Goal: Task Accomplishment & Management: Use online tool/utility

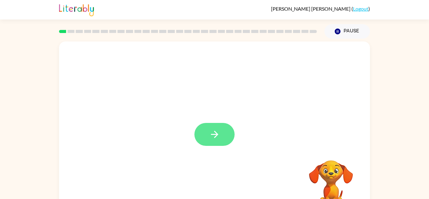
click at [204, 132] on button "button" at bounding box center [214, 134] width 40 height 23
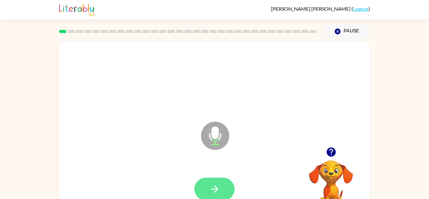
click at [216, 188] on icon "button" at bounding box center [214, 188] width 11 height 11
click at [215, 190] on icon "button" at bounding box center [214, 188] width 11 height 11
click at [216, 186] on icon "button" at bounding box center [214, 188] width 11 height 11
click at [218, 188] on icon "button" at bounding box center [214, 188] width 11 height 11
click at [334, 173] on video "Your browser must support playing .mp4 files to use Literably. Please try using…" at bounding box center [330, 181] width 63 height 63
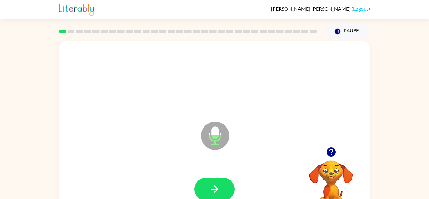
click at [341, 175] on video "Your browser must support playing .mp4 files to use Literably. Please try using…" at bounding box center [330, 181] width 63 height 63
click at [338, 182] on video "Your browser must support playing .mp4 files to use Literably. Please try using…" at bounding box center [330, 181] width 63 height 63
click at [218, 188] on icon "button" at bounding box center [214, 188] width 11 height 11
click at [222, 185] on button "button" at bounding box center [214, 188] width 40 height 23
click at [220, 192] on icon "button" at bounding box center [214, 188] width 11 height 11
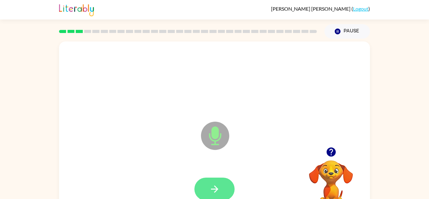
click at [225, 191] on button "button" at bounding box center [214, 188] width 40 height 23
click at [225, 187] on button "button" at bounding box center [214, 188] width 40 height 23
click at [222, 186] on button "button" at bounding box center [214, 188] width 40 height 23
click at [218, 189] on icon "button" at bounding box center [214, 188] width 11 height 11
click at [220, 193] on icon "button" at bounding box center [214, 188] width 11 height 11
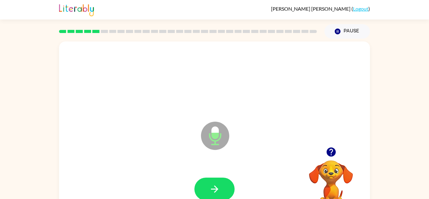
click at [352, 170] on video "Your browser must support playing .mp4 files to use Literably. Please try using…" at bounding box center [330, 181] width 63 height 63
click at [338, 161] on video "Your browser must support playing .mp4 files to use Literably. Please try using…" at bounding box center [330, 181] width 63 height 63
click at [331, 151] on icon "button" at bounding box center [330, 151] width 9 height 9
click at [219, 186] on icon "button" at bounding box center [214, 188] width 11 height 11
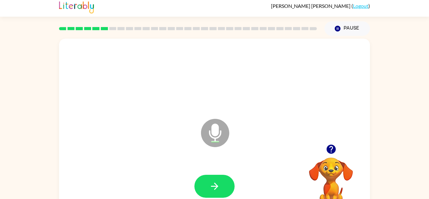
scroll to position [4, 0]
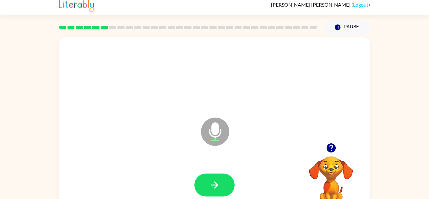
click at [332, 148] on icon "button" at bounding box center [330, 147] width 9 height 9
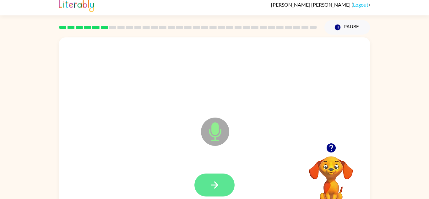
click at [219, 183] on icon "button" at bounding box center [214, 184] width 11 height 11
click at [225, 181] on button "button" at bounding box center [214, 184] width 40 height 23
click at [215, 189] on icon "button" at bounding box center [214, 184] width 11 height 11
click at [215, 190] on button "button" at bounding box center [214, 184] width 40 height 23
click at [215, 182] on icon "button" at bounding box center [214, 184] width 7 height 7
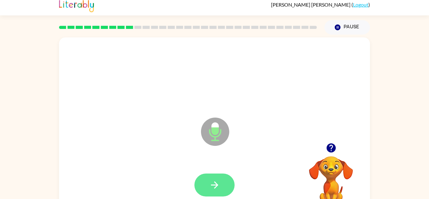
click at [219, 180] on icon "button" at bounding box center [214, 184] width 11 height 11
click at [217, 187] on icon "button" at bounding box center [214, 184] width 11 height 11
click at [218, 184] on icon "button" at bounding box center [214, 184] width 11 height 11
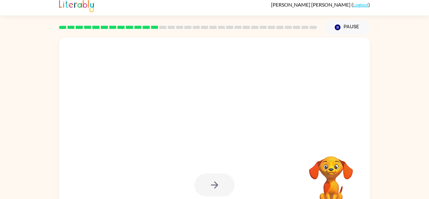
click at [347, 140] on div at bounding box center [214, 126] width 311 height 179
click at [344, 134] on div at bounding box center [214, 126] width 311 height 179
click at [338, 139] on div at bounding box center [214, 126] width 311 height 179
click at [337, 137] on div at bounding box center [214, 126] width 311 height 179
click at [330, 141] on div at bounding box center [214, 126] width 311 height 179
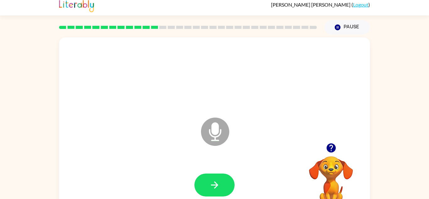
click at [329, 150] on icon "button" at bounding box center [330, 147] width 9 height 9
click at [336, 146] on icon "button" at bounding box center [331, 147] width 11 height 11
click at [224, 185] on button "button" at bounding box center [214, 184] width 40 height 23
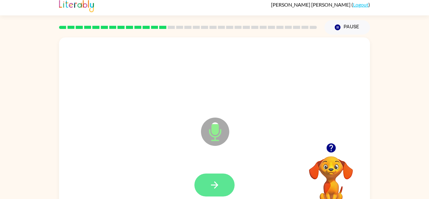
click at [219, 182] on icon "button" at bounding box center [214, 184] width 11 height 11
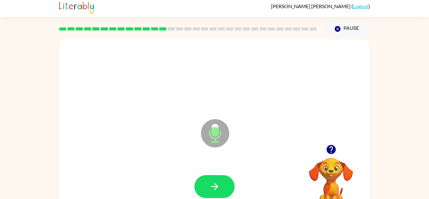
scroll to position [2, 0]
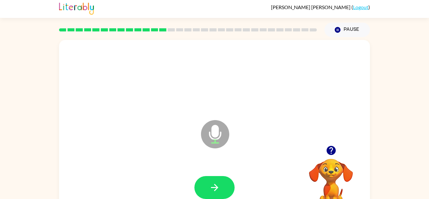
click at [331, 147] on icon "button" at bounding box center [331, 150] width 11 height 11
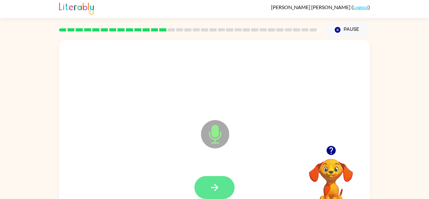
click at [220, 176] on button "button" at bounding box center [214, 187] width 40 height 23
click at [222, 180] on button "button" at bounding box center [214, 187] width 40 height 23
click at [218, 184] on icon "button" at bounding box center [214, 187] width 11 height 11
click at [217, 187] on icon "button" at bounding box center [214, 187] width 7 height 7
click at [218, 189] on icon "button" at bounding box center [214, 187] width 11 height 11
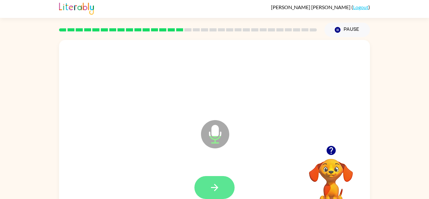
click at [219, 186] on icon "button" at bounding box center [214, 187] width 11 height 11
click at [224, 193] on button "button" at bounding box center [214, 187] width 40 height 23
click at [224, 186] on button "button" at bounding box center [214, 187] width 40 height 23
click at [214, 180] on button "button" at bounding box center [214, 187] width 40 height 23
click at [223, 181] on button "button" at bounding box center [214, 187] width 40 height 23
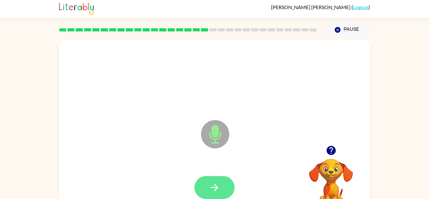
click at [213, 187] on icon "button" at bounding box center [214, 187] width 7 height 7
click at [216, 184] on icon "button" at bounding box center [214, 187] width 11 height 11
click at [219, 192] on icon "button" at bounding box center [214, 187] width 11 height 11
click at [219, 187] on icon "button" at bounding box center [214, 187] width 11 height 11
click at [227, 183] on button "button" at bounding box center [214, 187] width 40 height 23
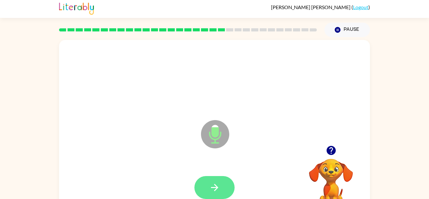
click at [224, 184] on button "button" at bounding box center [214, 187] width 40 height 23
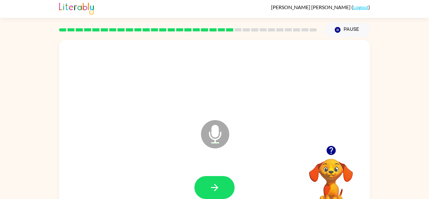
click at [334, 150] on icon "button" at bounding box center [330, 150] width 9 height 9
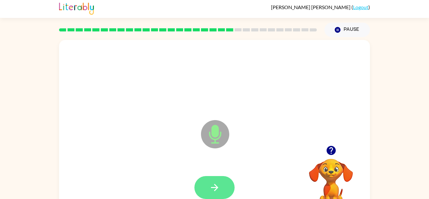
click at [224, 184] on button "button" at bounding box center [214, 187] width 40 height 23
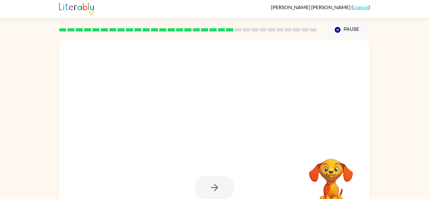
click at [346, 119] on div at bounding box center [214, 129] width 311 height 179
click at [346, 126] on div at bounding box center [214, 129] width 311 height 179
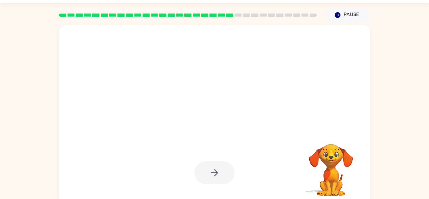
scroll to position [17, 0]
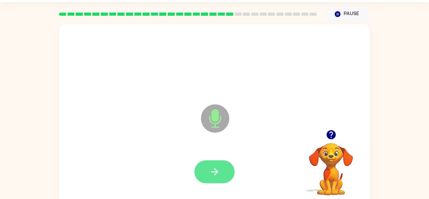
click at [220, 172] on button "button" at bounding box center [214, 171] width 40 height 23
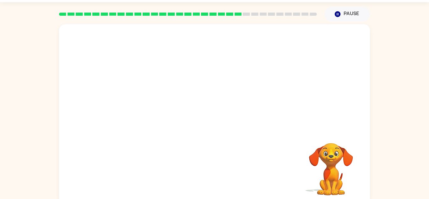
click at [335, 134] on video "Your browser must support playing .mp4 files to use Literably. Please try using…" at bounding box center [330, 164] width 63 height 63
click at [331, 145] on video "Your browser must support playing .mp4 files to use Literably. Please try using…" at bounding box center [330, 164] width 63 height 63
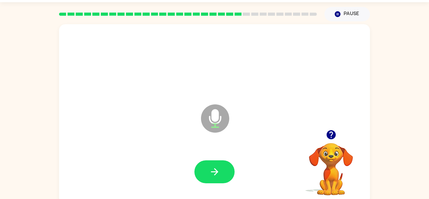
click at [332, 132] on icon "button" at bounding box center [331, 134] width 11 height 11
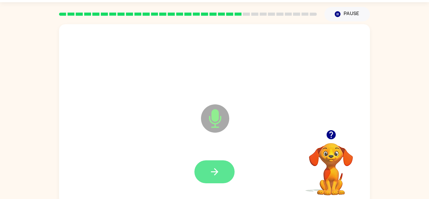
click at [220, 170] on icon "button" at bounding box center [214, 171] width 11 height 11
click at [220, 170] on button "button" at bounding box center [214, 171] width 40 height 23
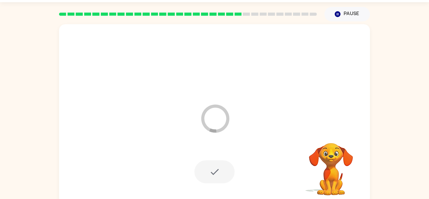
click at [330, 135] on video "Your browser must support playing .mp4 files to use Literably. Please try using…" at bounding box center [330, 164] width 63 height 63
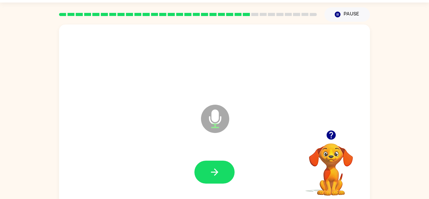
scroll to position [15, 0]
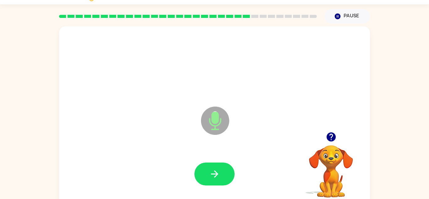
click at [234, 165] on div at bounding box center [214, 173] width 40 height 23
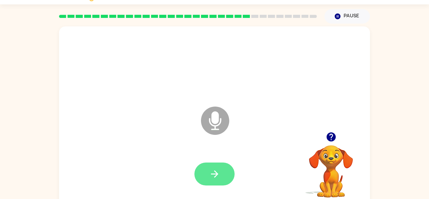
click at [223, 166] on button "button" at bounding box center [214, 173] width 40 height 23
click at [212, 175] on icon "button" at bounding box center [214, 173] width 11 height 11
click at [213, 175] on icon "button" at bounding box center [214, 173] width 11 height 11
click at [218, 178] on icon "button" at bounding box center [214, 173] width 11 height 11
click at [216, 172] on icon "button" at bounding box center [214, 173] width 7 height 7
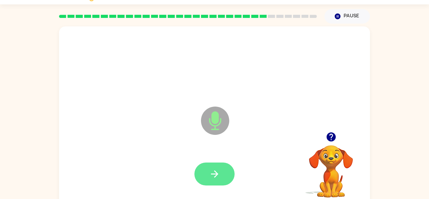
click at [210, 171] on icon "button" at bounding box center [214, 173] width 11 height 11
click at [216, 177] on icon "button" at bounding box center [214, 173] width 11 height 11
click at [220, 171] on button "button" at bounding box center [214, 173] width 40 height 23
click at [220, 169] on button "button" at bounding box center [214, 173] width 40 height 23
click at [214, 174] on icon "button" at bounding box center [214, 173] width 11 height 11
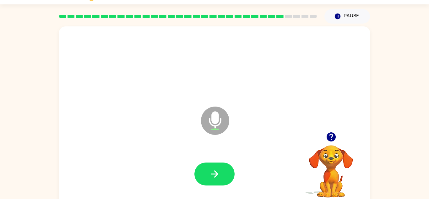
click at [333, 134] on icon "button" at bounding box center [330, 136] width 9 height 9
click at [217, 174] on icon "button" at bounding box center [214, 173] width 7 height 7
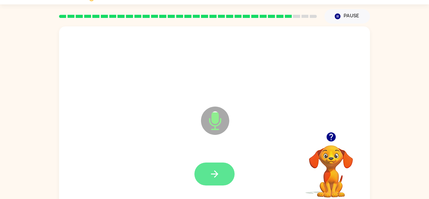
click at [212, 169] on icon "button" at bounding box center [214, 173] width 11 height 11
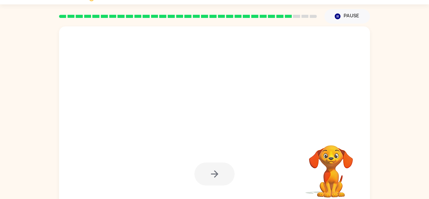
scroll to position [0, 0]
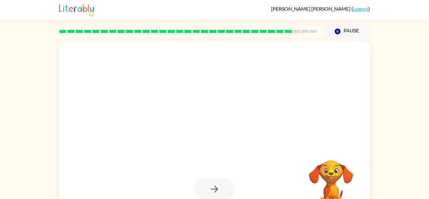
click at [330, 120] on div at bounding box center [199, 120] width 268 height 23
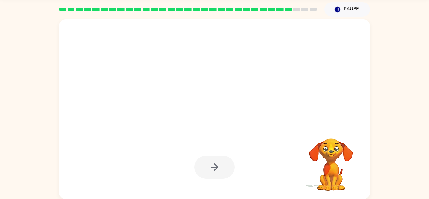
click at [348, 138] on video "Your browser must support playing .mp4 files to use Literably. Please try using…" at bounding box center [330, 159] width 63 height 63
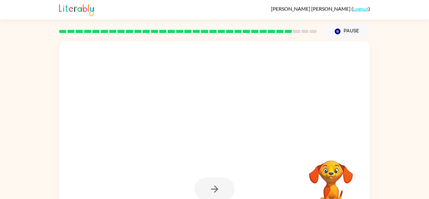
scroll to position [22, 0]
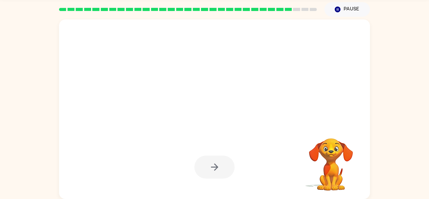
click at [204, 170] on div at bounding box center [214, 166] width 40 height 23
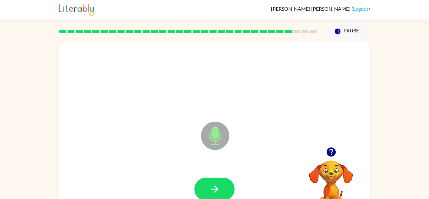
scroll to position [4, 0]
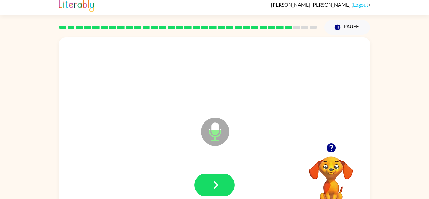
click at [332, 150] on icon "button" at bounding box center [330, 147] width 9 height 9
click at [333, 151] on video "Your browser must support playing .mp4 files to use Literably. Please try using…" at bounding box center [330, 177] width 63 height 63
click at [329, 148] on icon "button" at bounding box center [330, 147] width 9 height 9
click at [339, 142] on div at bounding box center [330, 148] width 63 height 16
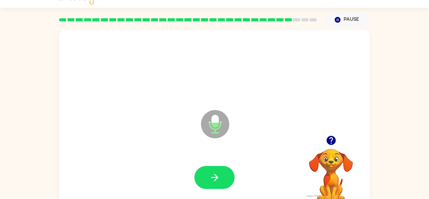
scroll to position [13, 0]
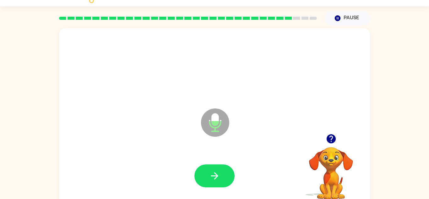
click at [328, 139] on icon "button" at bounding box center [330, 138] width 9 height 9
click at [225, 175] on button "button" at bounding box center [214, 175] width 40 height 23
click at [332, 145] on button "button" at bounding box center [331, 139] width 16 height 16
click at [222, 175] on button "button" at bounding box center [214, 175] width 40 height 23
click at [332, 138] on icon "button" at bounding box center [331, 138] width 11 height 11
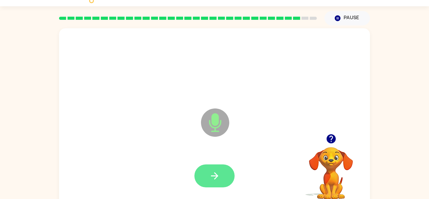
click at [220, 170] on icon "button" at bounding box center [214, 175] width 11 height 11
click at [221, 180] on button "button" at bounding box center [214, 175] width 40 height 23
click at [218, 180] on icon "button" at bounding box center [214, 175] width 11 height 11
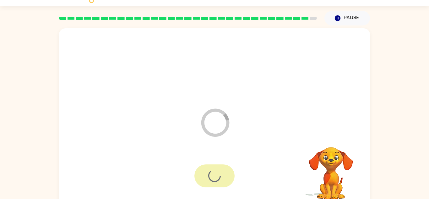
scroll to position [11, 0]
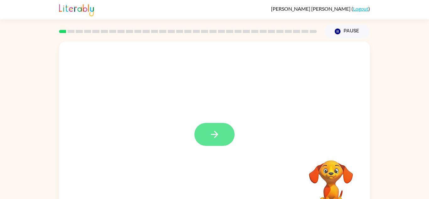
click at [203, 126] on button "button" at bounding box center [214, 134] width 40 height 23
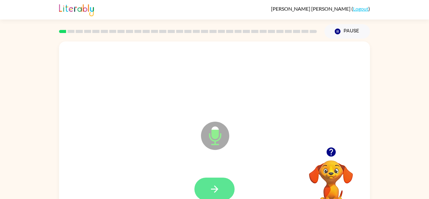
click at [223, 190] on button "button" at bounding box center [214, 188] width 40 height 23
click at [222, 182] on button "button" at bounding box center [214, 188] width 40 height 23
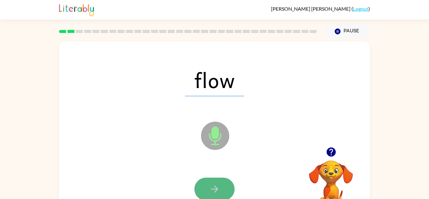
click at [218, 190] on icon "button" at bounding box center [214, 188] width 11 height 11
click at [211, 186] on icon "button" at bounding box center [214, 188] width 11 height 11
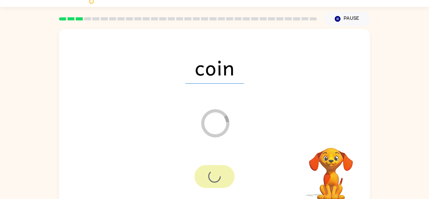
scroll to position [22, 0]
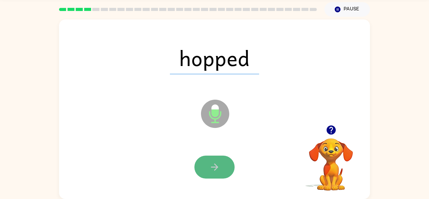
click at [214, 171] on icon "button" at bounding box center [214, 166] width 11 height 11
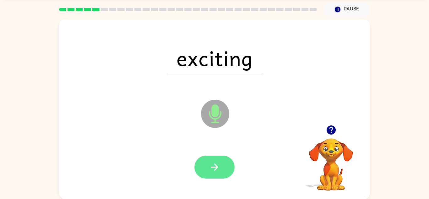
click at [205, 169] on button "button" at bounding box center [214, 166] width 40 height 23
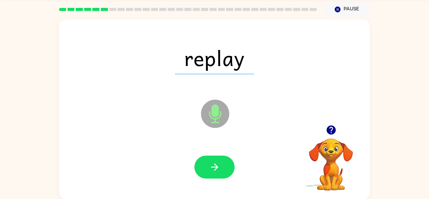
click at [205, 169] on button "button" at bounding box center [214, 166] width 40 height 23
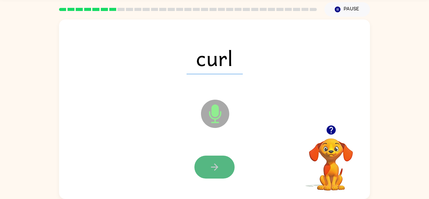
click at [205, 170] on button "button" at bounding box center [214, 166] width 40 height 23
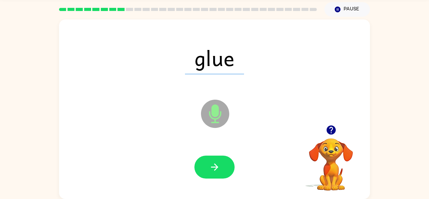
click at [205, 170] on button "button" at bounding box center [214, 166] width 40 height 23
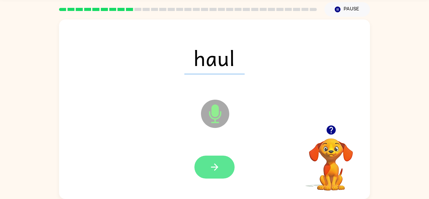
click at [212, 163] on icon "button" at bounding box center [214, 166] width 11 height 11
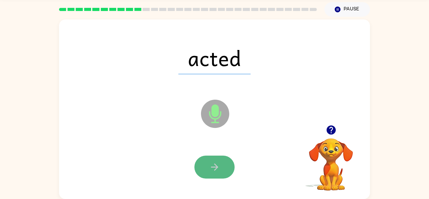
click at [208, 164] on button "button" at bounding box center [214, 166] width 40 height 23
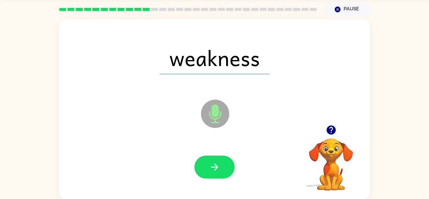
click at [208, 164] on button "button" at bounding box center [214, 166] width 40 height 23
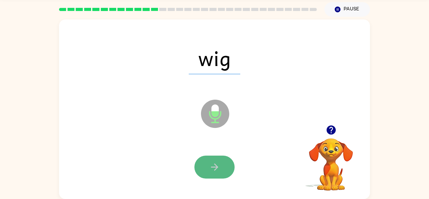
click at [209, 164] on icon "button" at bounding box center [214, 166] width 11 height 11
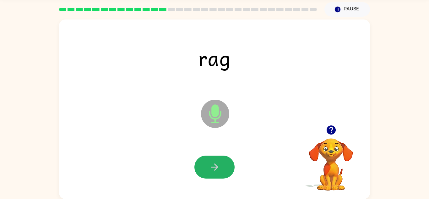
click at [209, 164] on icon "button" at bounding box center [214, 166] width 11 height 11
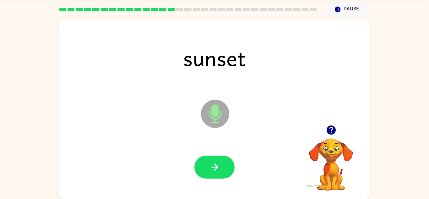
click at [209, 164] on icon "button" at bounding box center [214, 166] width 11 height 11
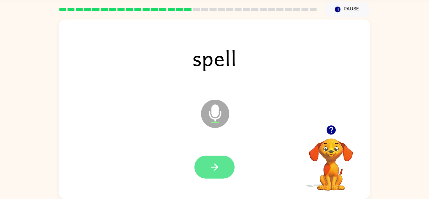
click at [209, 167] on icon "button" at bounding box center [214, 166] width 11 height 11
click at [225, 170] on button "button" at bounding box center [214, 166] width 40 height 23
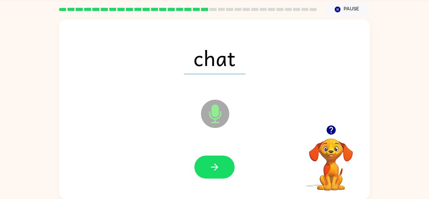
click at [183, 151] on div at bounding box center [214, 166] width 298 height 51
click at [219, 174] on button "button" at bounding box center [214, 166] width 40 height 23
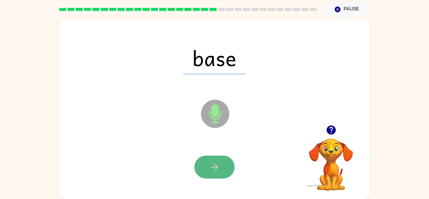
click at [220, 174] on button "button" at bounding box center [214, 166] width 40 height 23
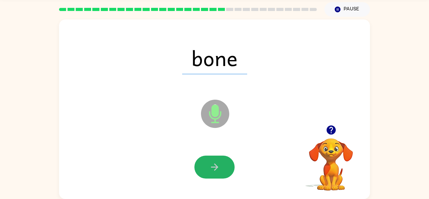
click at [220, 174] on button "button" at bounding box center [214, 166] width 40 height 23
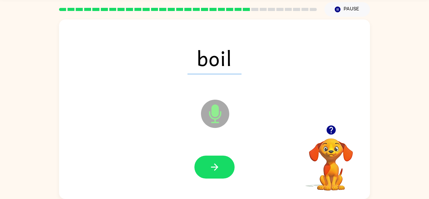
click at [220, 174] on button "button" at bounding box center [214, 166] width 40 height 23
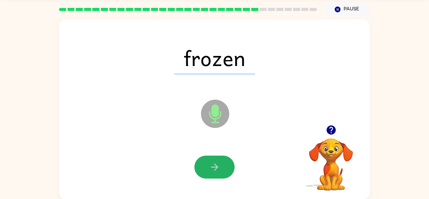
click at [220, 174] on button "button" at bounding box center [214, 166] width 40 height 23
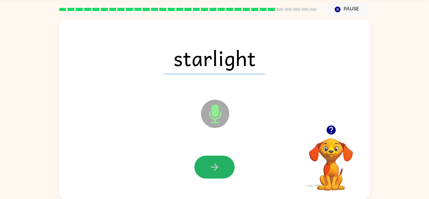
click at [220, 174] on button "button" at bounding box center [214, 166] width 40 height 23
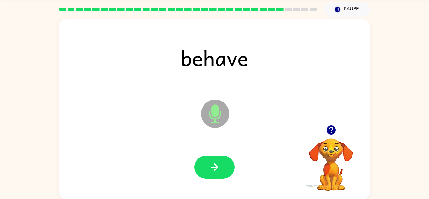
click at [220, 174] on button "button" at bounding box center [214, 166] width 40 height 23
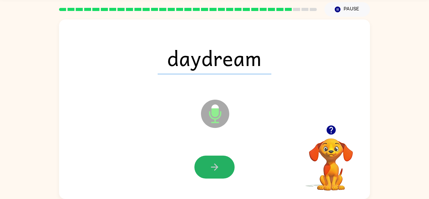
click at [222, 165] on button "button" at bounding box center [214, 166] width 40 height 23
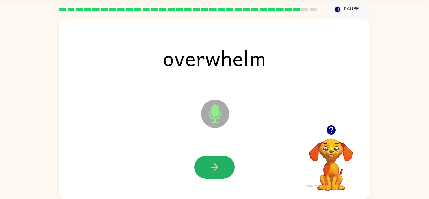
click at [222, 165] on button "button" at bounding box center [214, 166] width 40 height 23
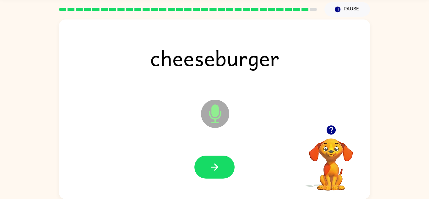
click at [222, 165] on button "button" at bounding box center [214, 166] width 40 height 23
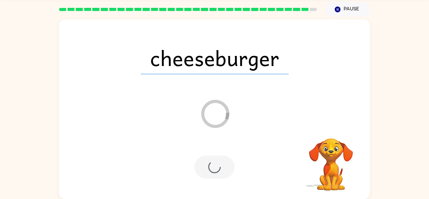
scroll to position [11, 0]
